Goal: Check status

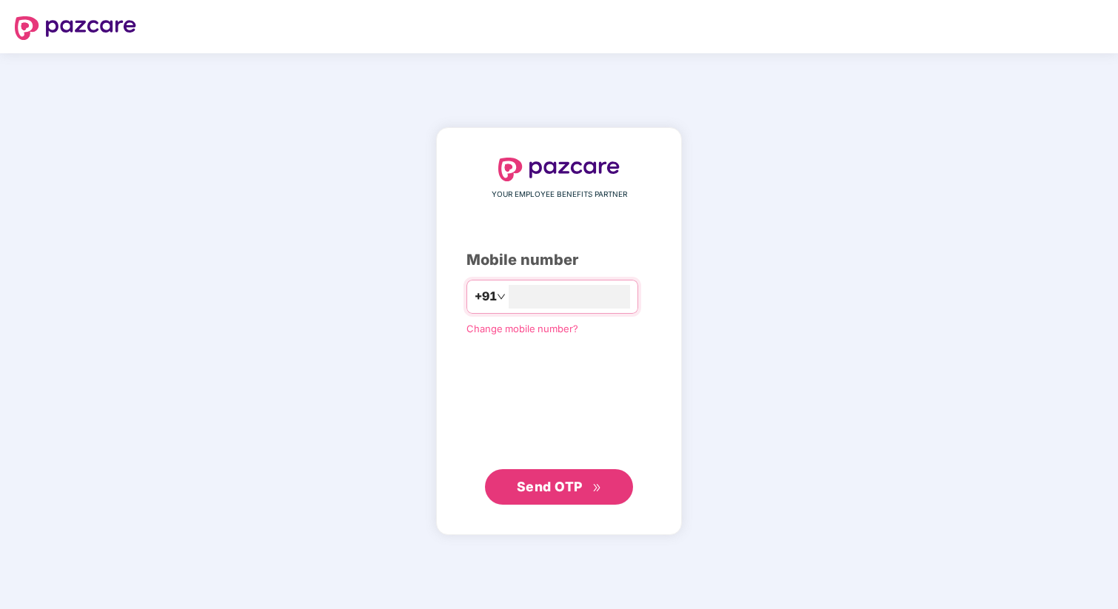
type input "**********"
click at [538, 495] on span "Send OTP" at bounding box center [559, 486] width 85 height 21
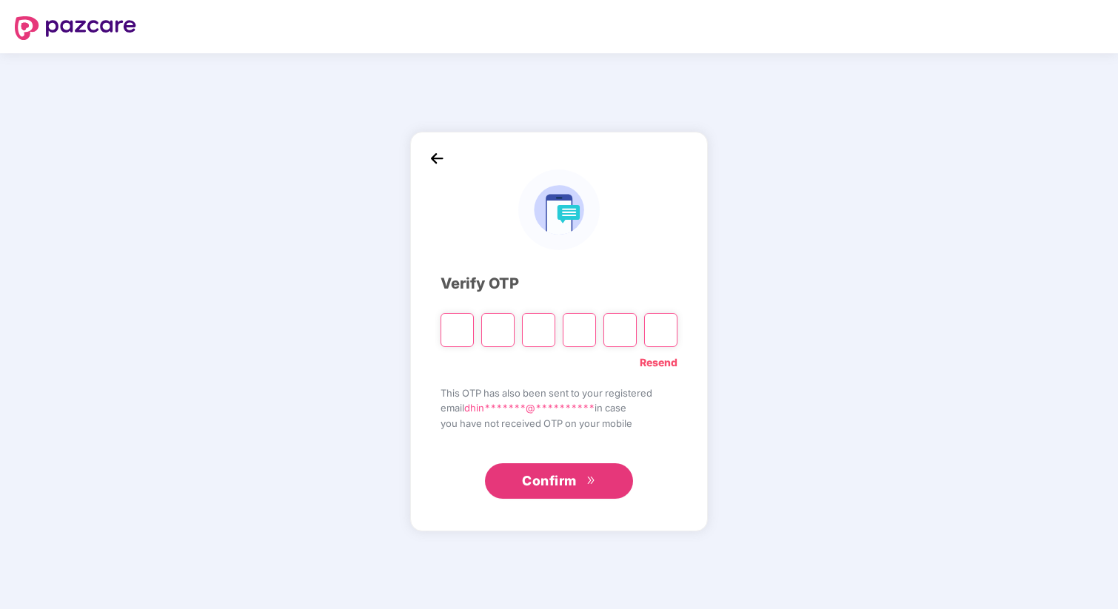
type input "*"
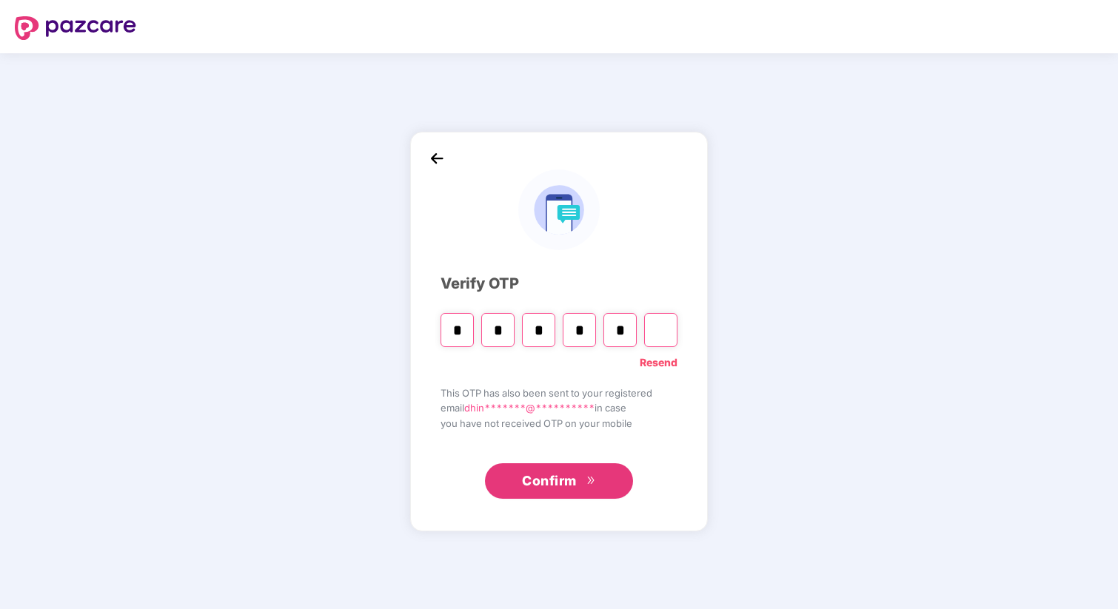
type input "*"
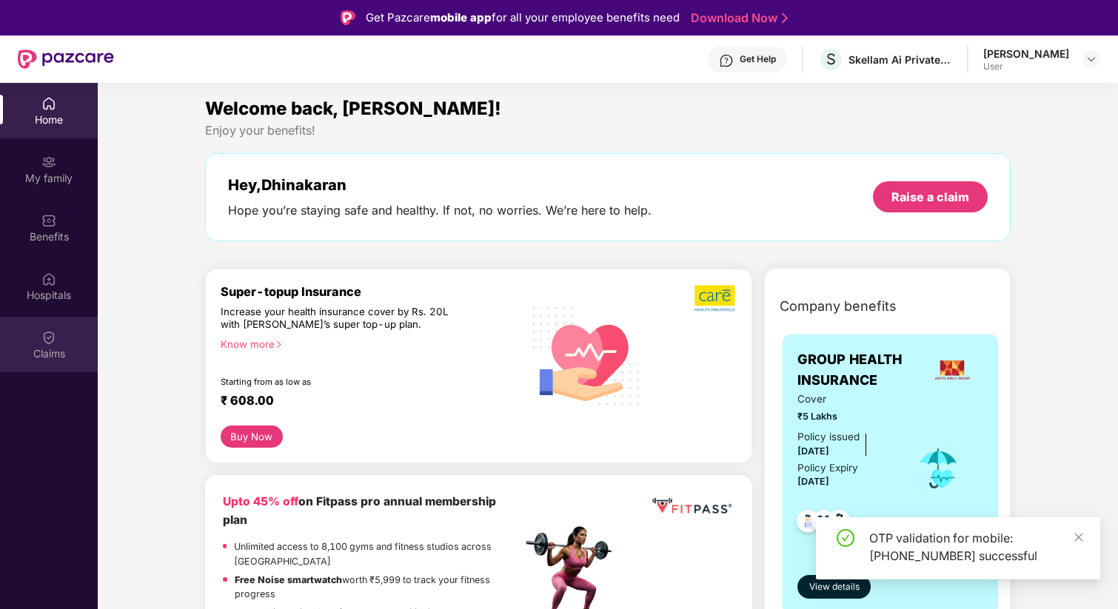
click at [39, 340] on div "Claims" at bounding box center [49, 345] width 98 height 56
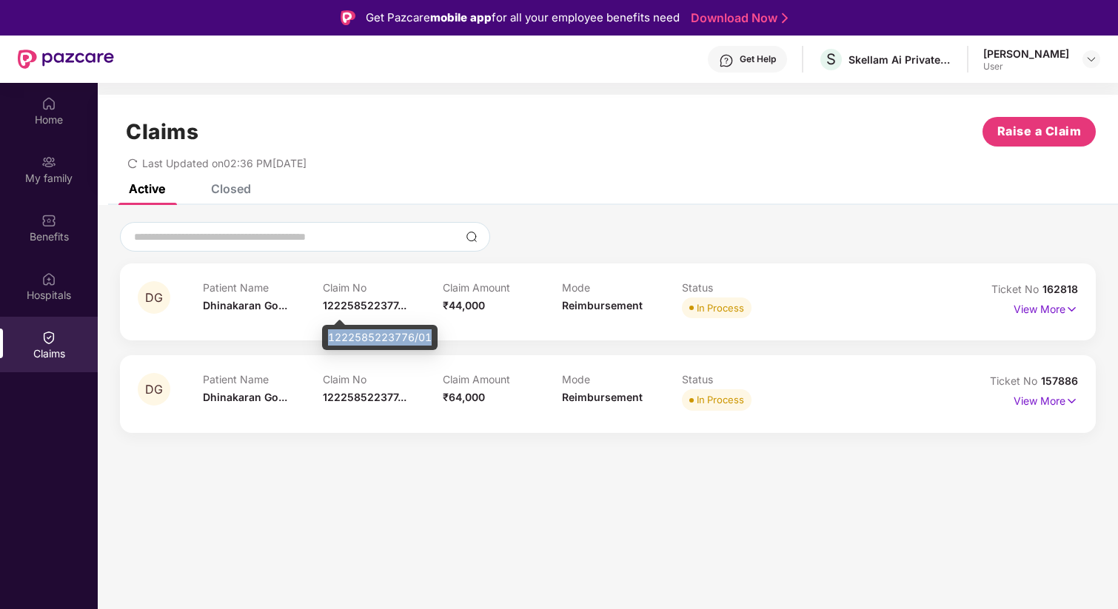
drag, startPoint x: 431, startPoint y: 338, endPoint x: 327, endPoint y: 337, distance: 103.7
click at [327, 337] on div "1222585223776/01" at bounding box center [380, 337] width 116 height 25
copy div "1222585223776/01"
